Goal: Task Accomplishment & Management: Manage account settings

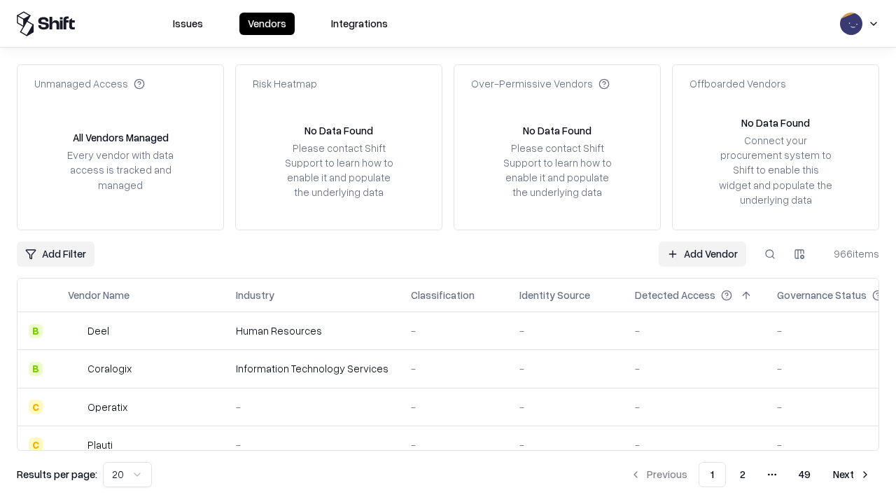
click at [702, 253] on link "Add Vendor" at bounding box center [702, 253] width 87 height 25
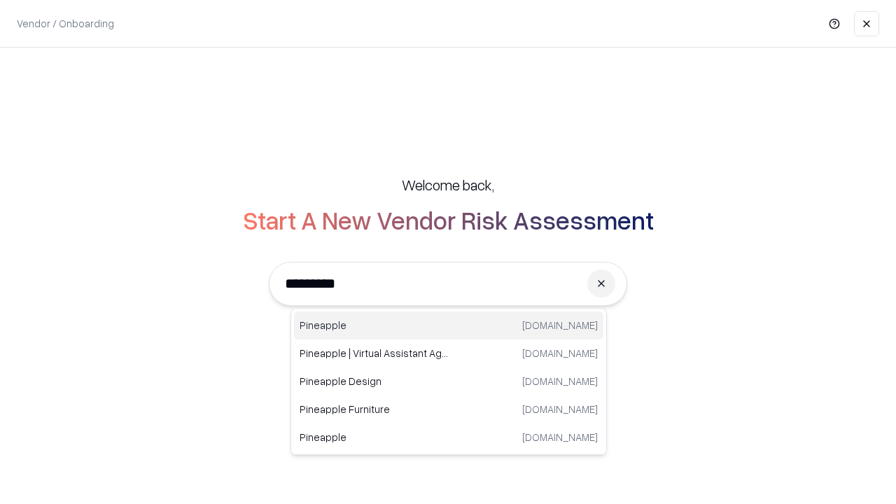
click at [449, 325] on div "Pineapple [DOMAIN_NAME]" at bounding box center [448, 325] width 309 height 28
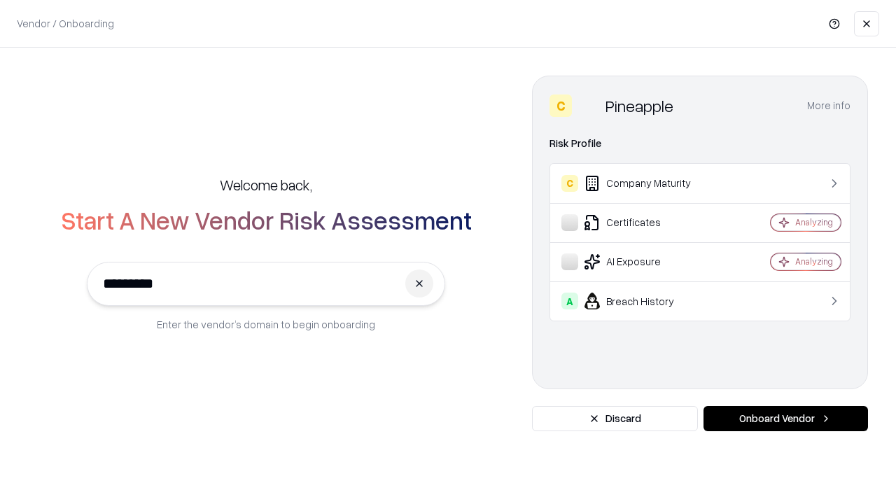
type input "*********"
click at [785, 419] on button "Onboard Vendor" at bounding box center [785, 418] width 164 height 25
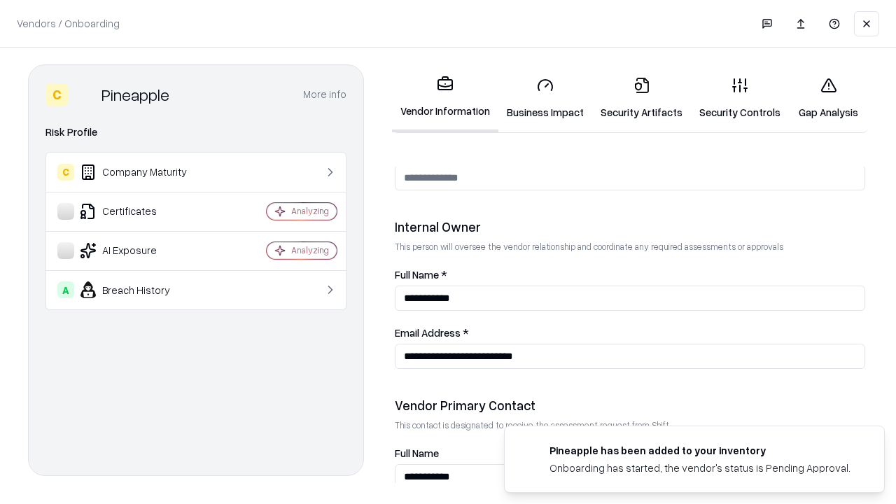
scroll to position [725, 0]
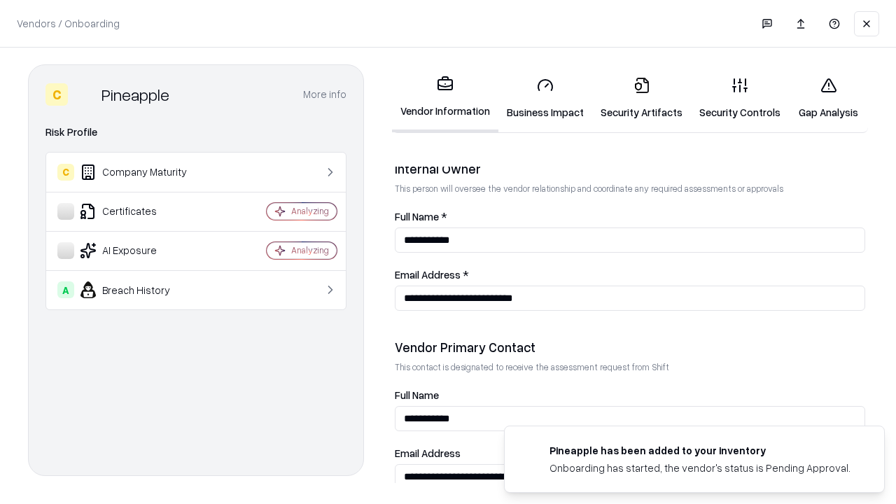
click at [545, 98] on link "Business Impact" at bounding box center [545, 98] width 94 height 65
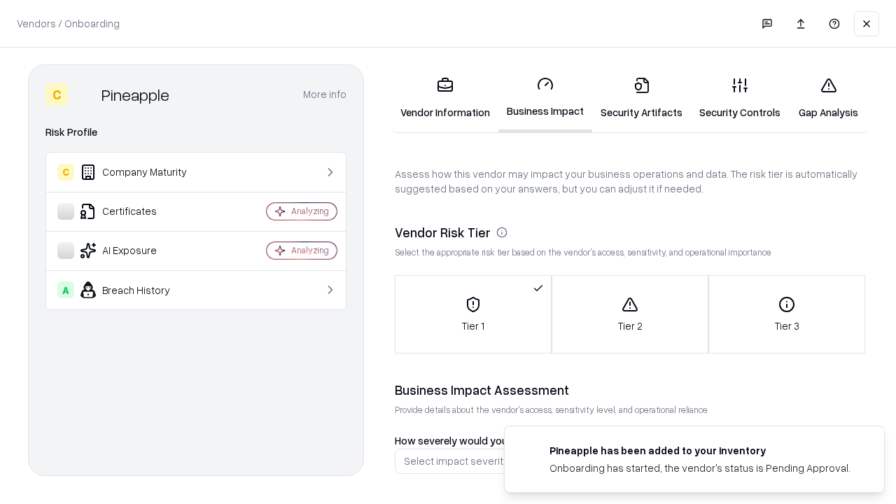
click at [828, 98] on link "Gap Analysis" at bounding box center [828, 98] width 79 height 65
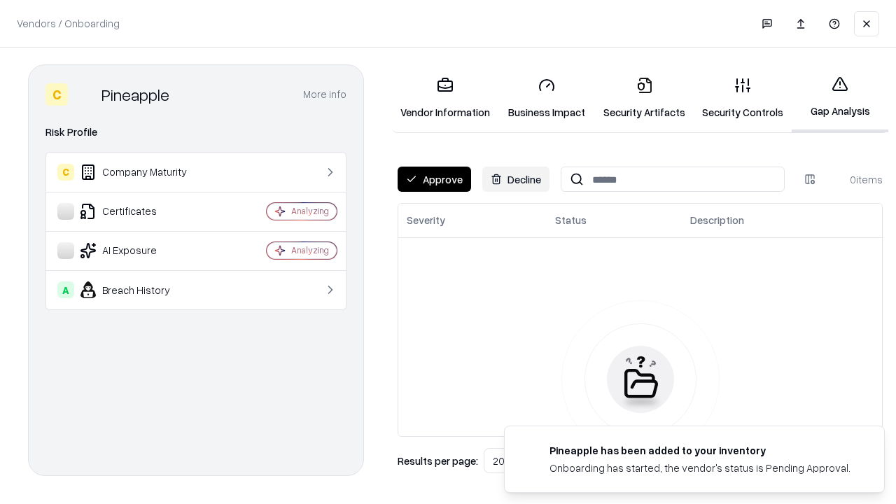
click at [434, 179] on button "Approve" at bounding box center [434, 179] width 73 height 25
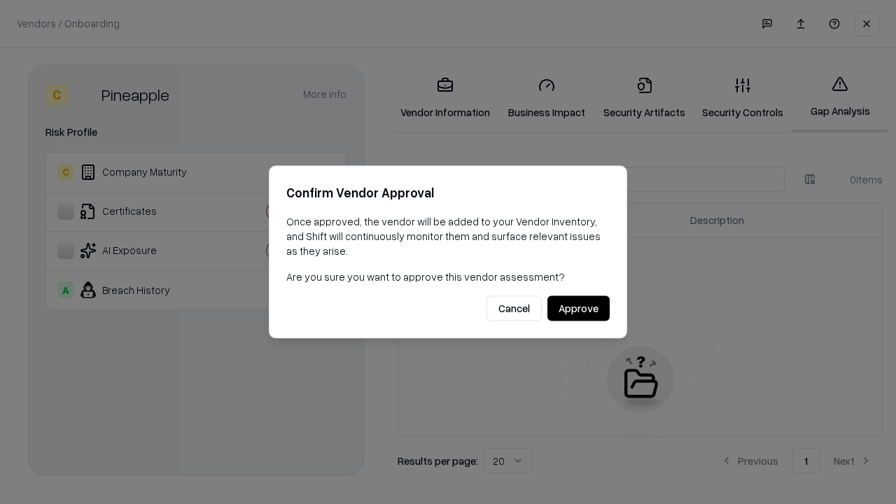
click at [578, 308] on button "Approve" at bounding box center [578, 308] width 62 height 25
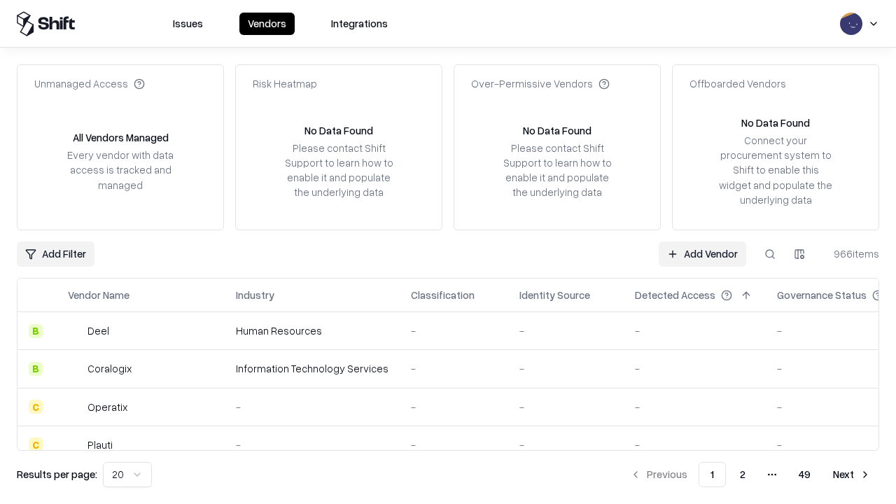
type input "*********"
click at [702, 253] on link "Add Vendor" at bounding box center [702, 253] width 87 height 25
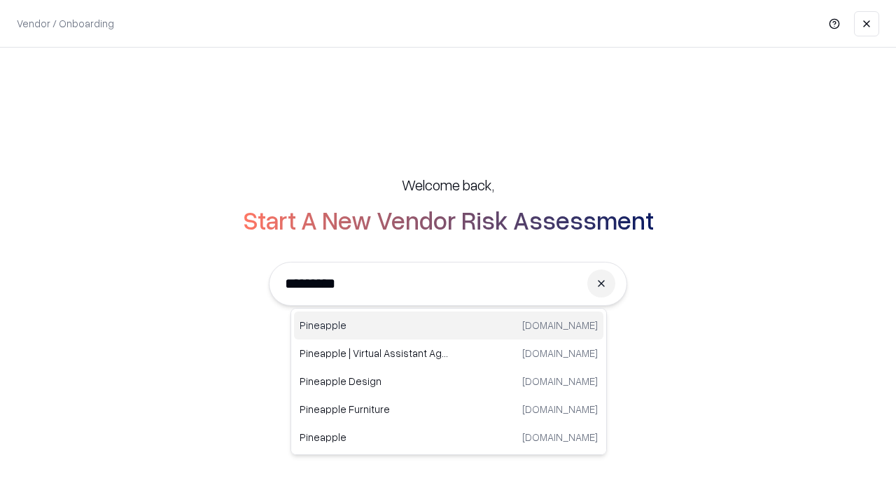
click at [449, 325] on div "Pineapple [DOMAIN_NAME]" at bounding box center [448, 325] width 309 height 28
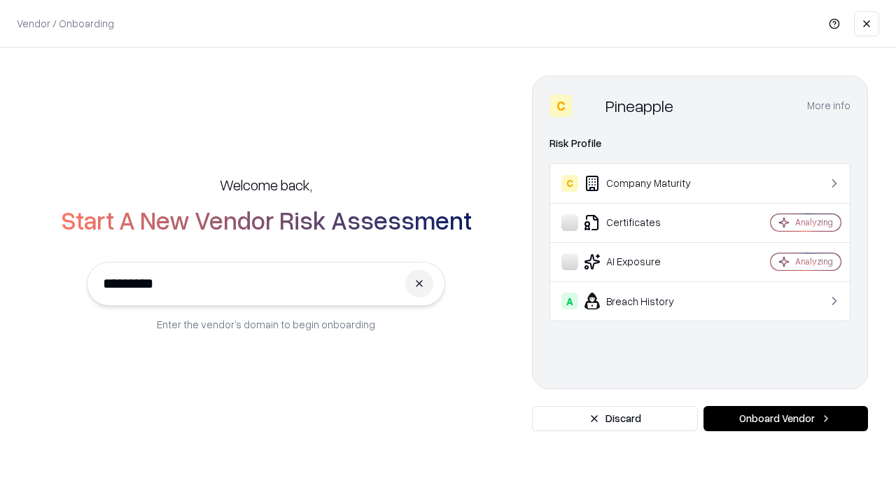
type input "*********"
click at [785, 419] on button "Onboard Vendor" at bounding box center [785, 418] width 164 height 25
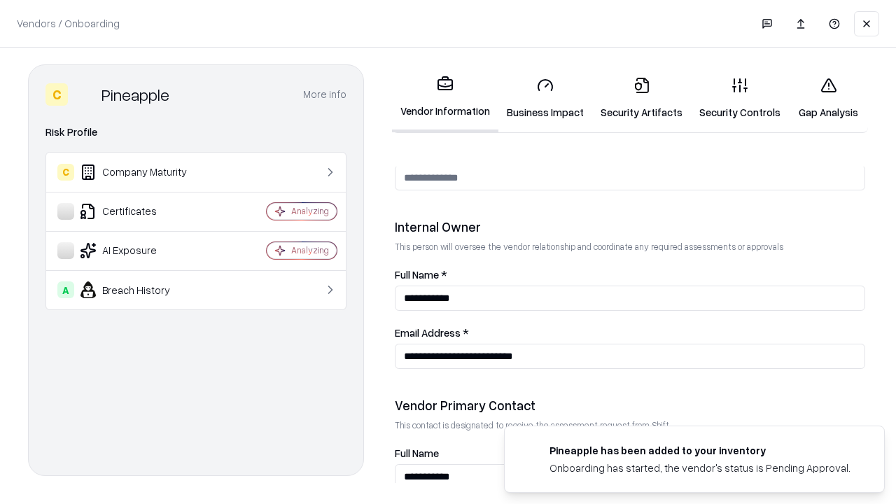
scroll to position [725, 0]
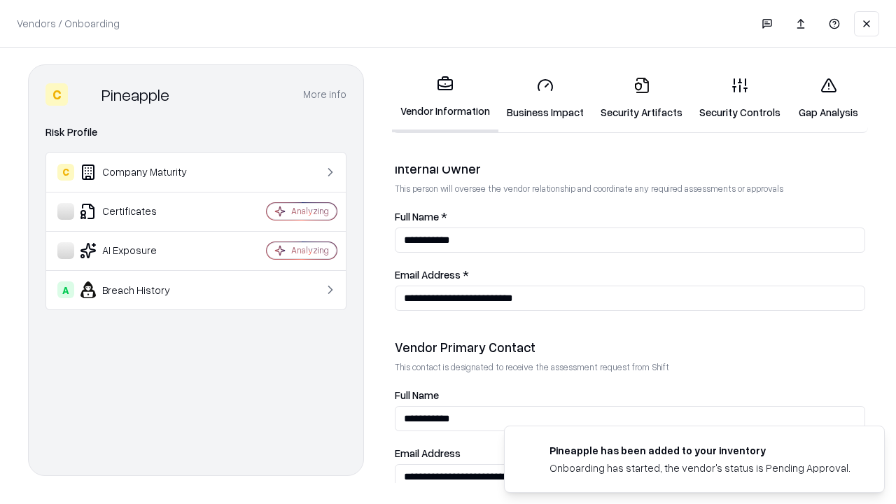
click at [828, 98] on link "Gap Analysis" at bounding box center [828, 98] width 79 height 65
